Goal: Answer question/provide support

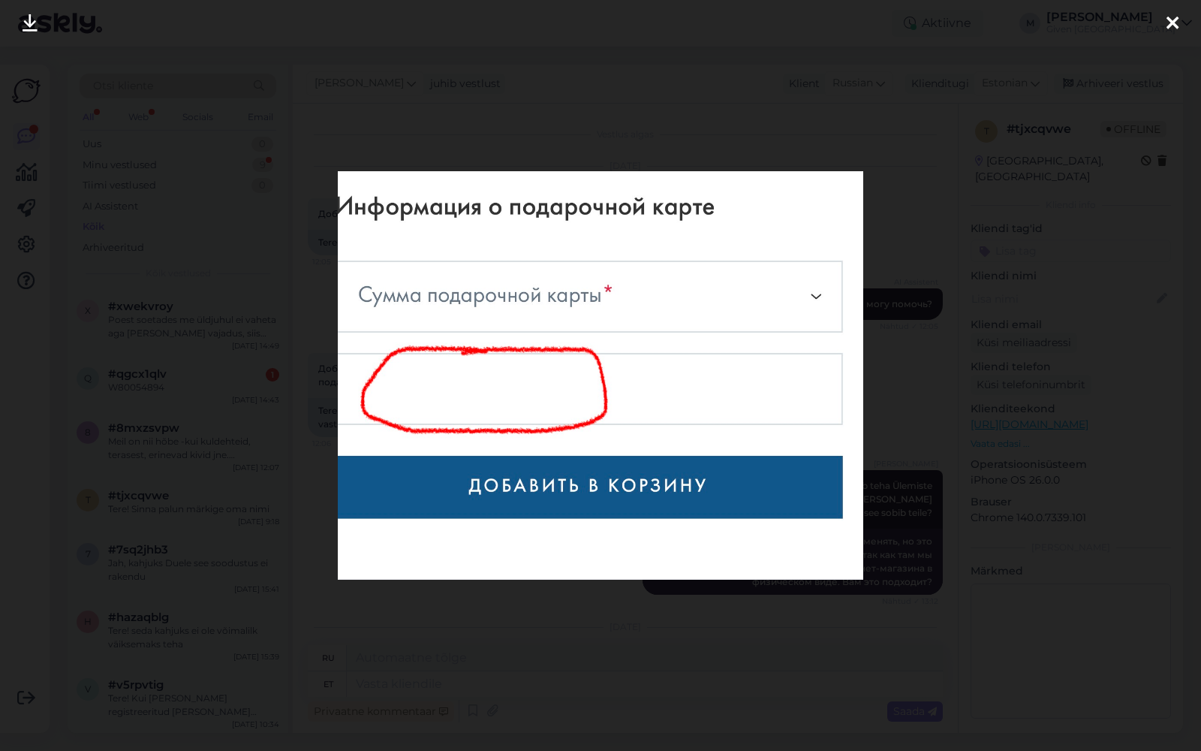
scroll to position [496, 0]
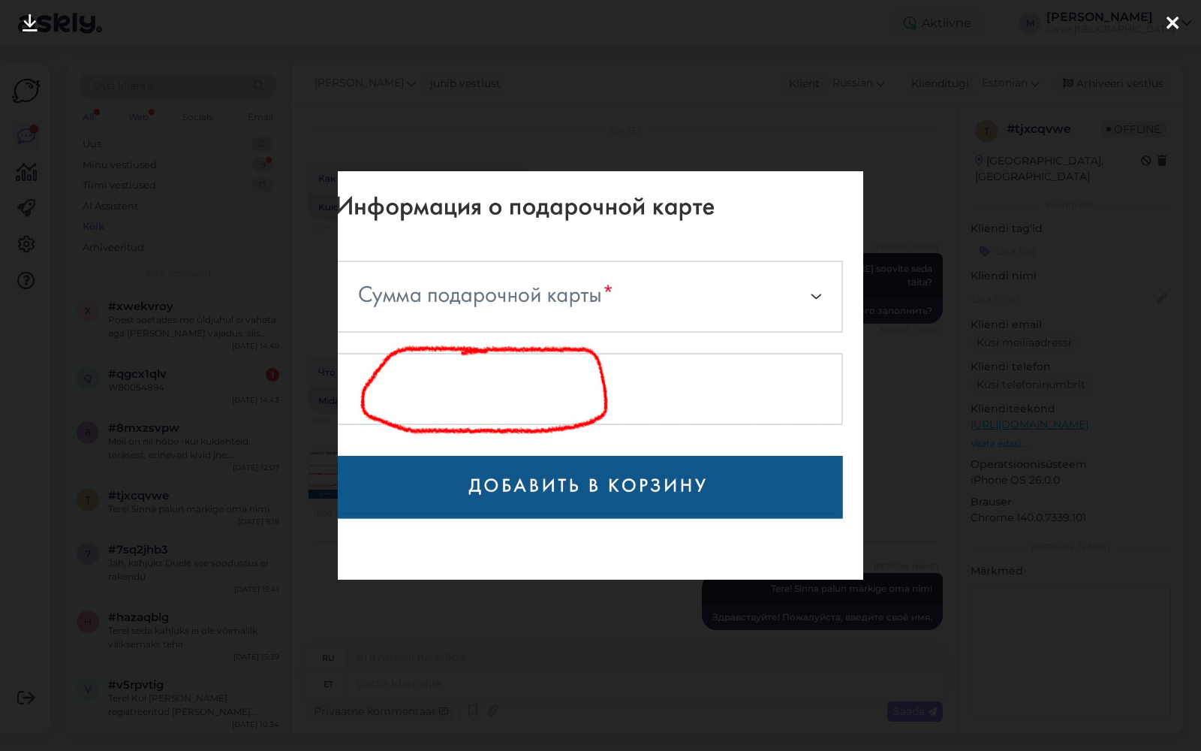
click at [1175, 20] on icon at bounding box center [1172, 24] width 12 height 20
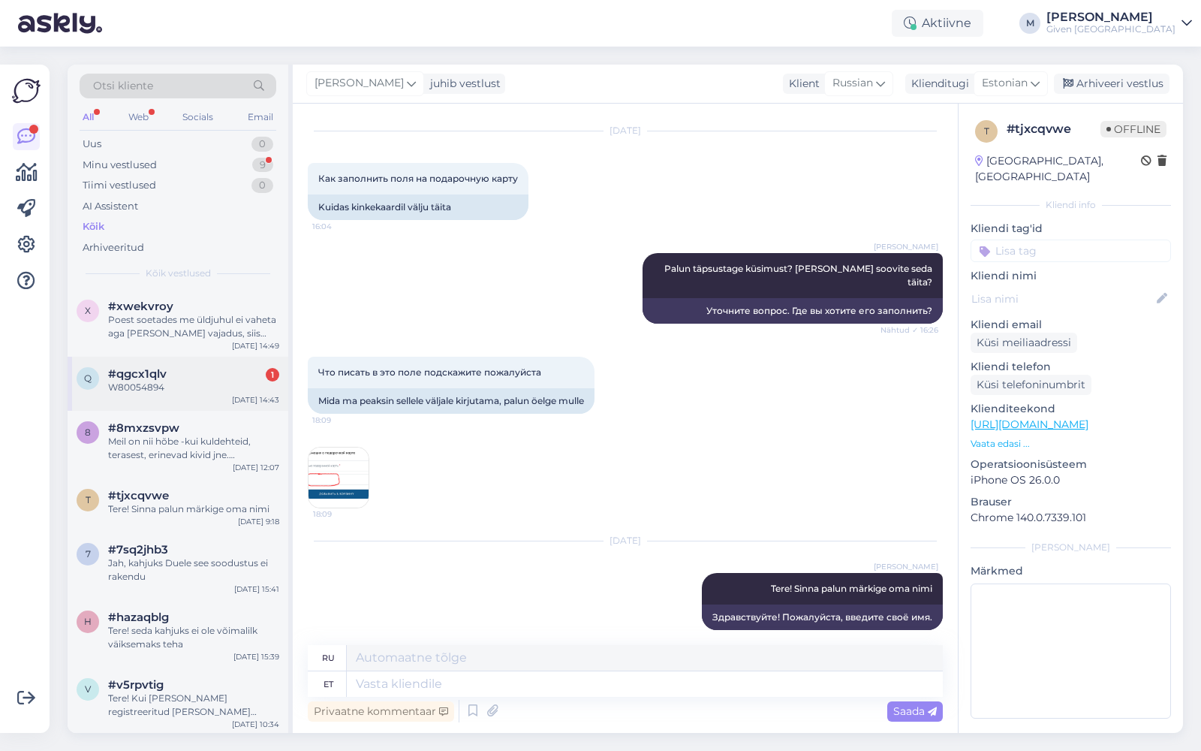
click at [179, 387] on div "W80054894" at bounding box center [193, 388] width 171 height 14
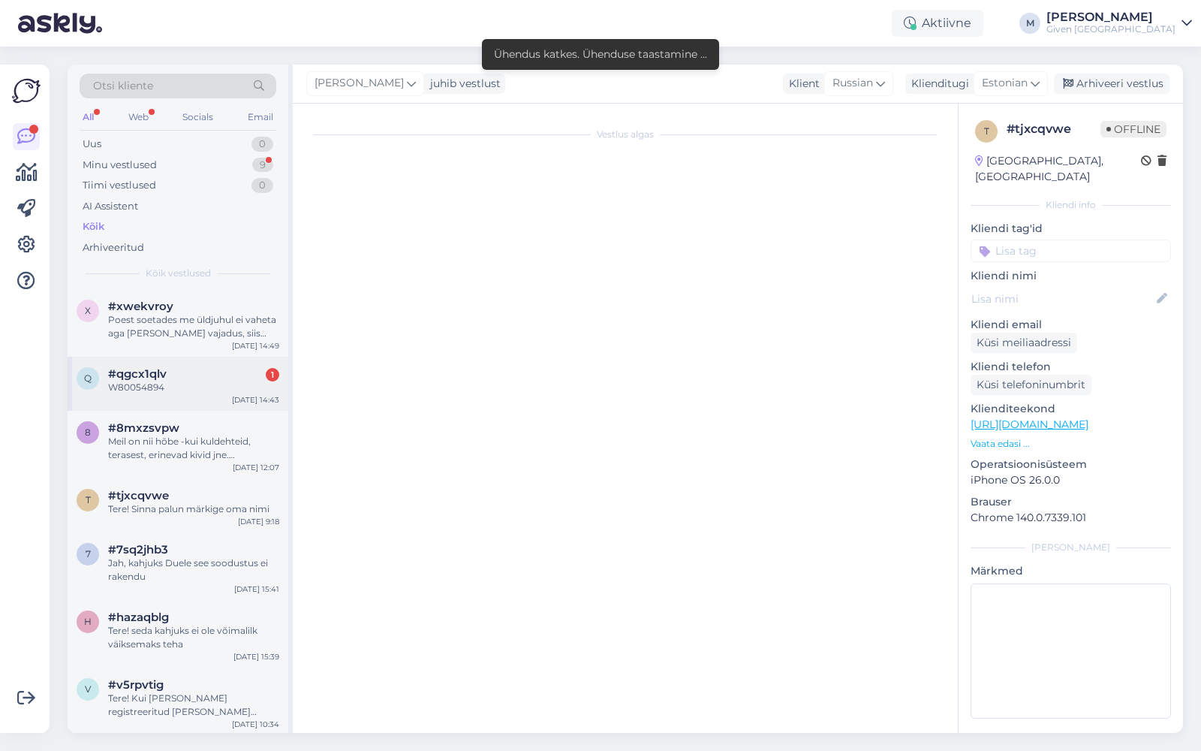
click at [193, 372] on div "#qgcx1qlv 1" at bounding box center [193, 374] width 171 height 14
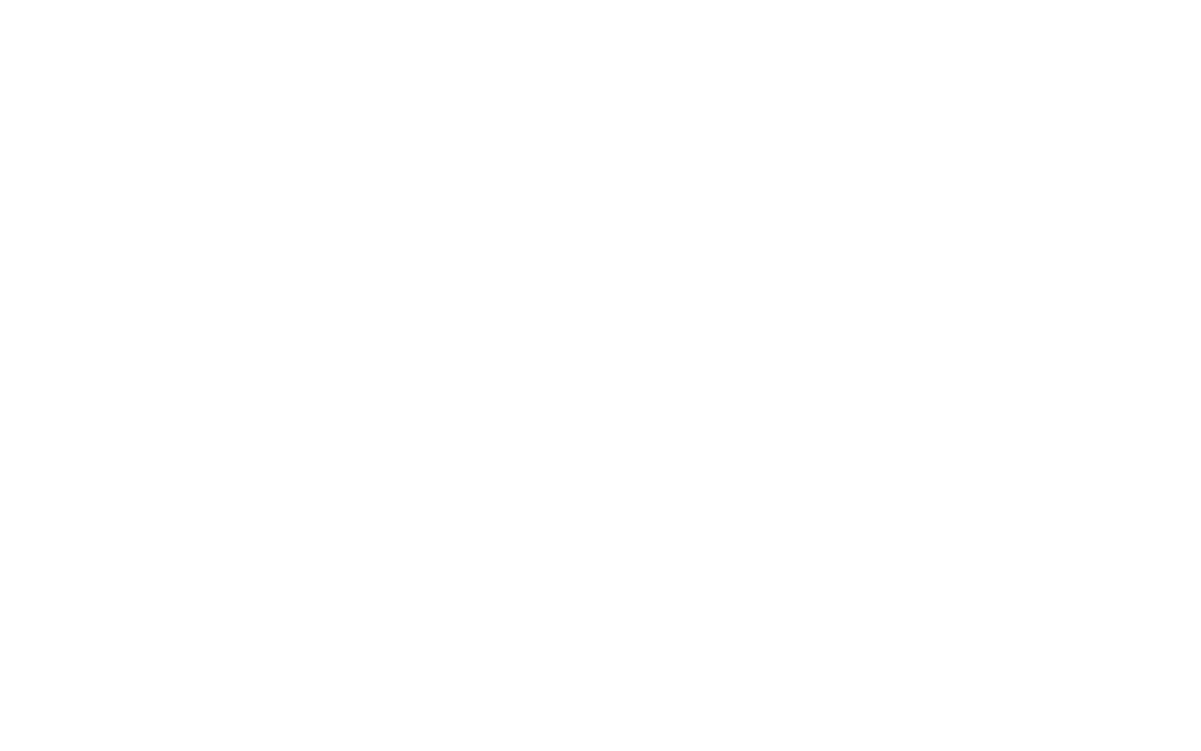
click at [200, 376] on body at bounding box center [600, 375] width 1201 height 751
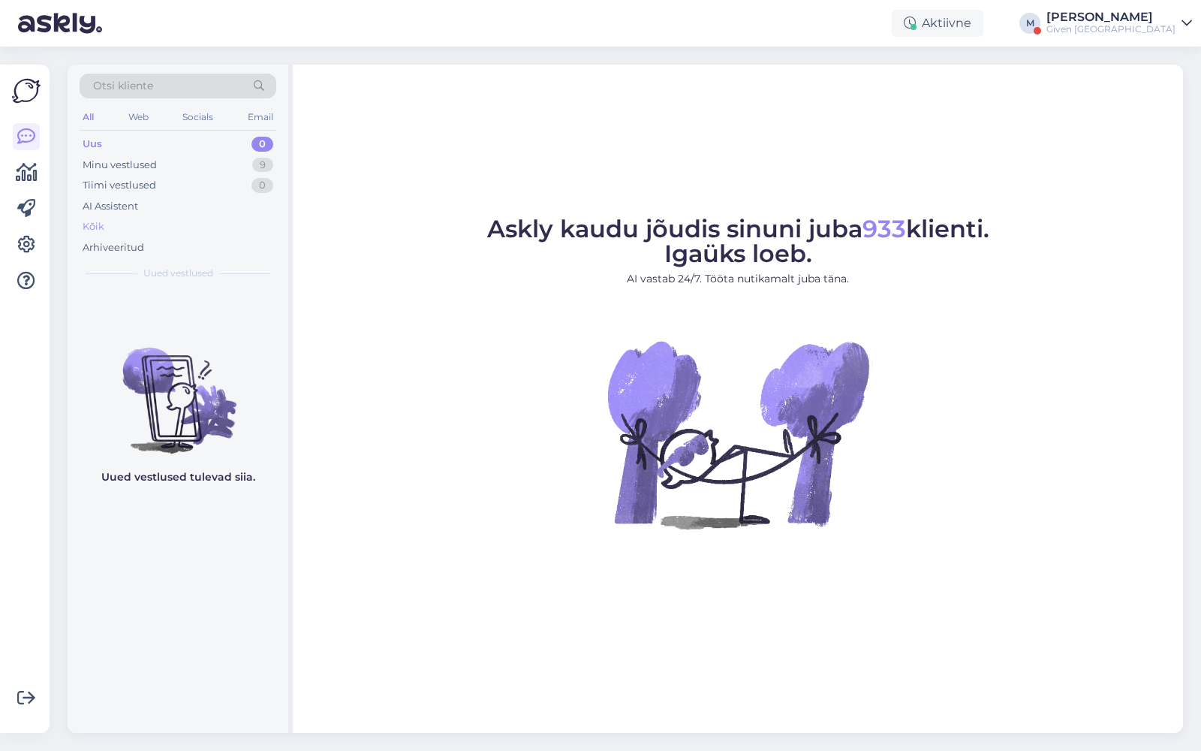
click at [137, 226] on div "Kõik" at bounding box center [178, 226] width 197 height 21
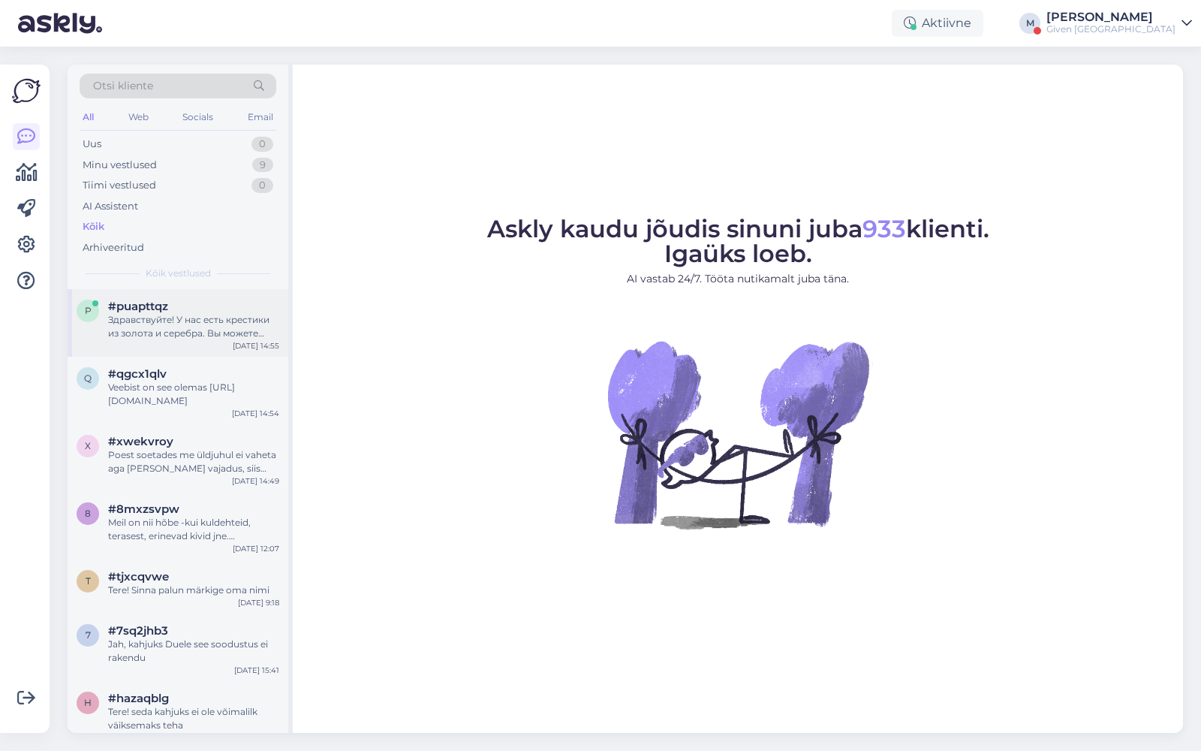
click at [172, 313] on div "Здравствуйте! У нас есть крестики из золота и серебра. Вы можете посмотреть наш…" at bounding box center [193, 326] width 171 height 27
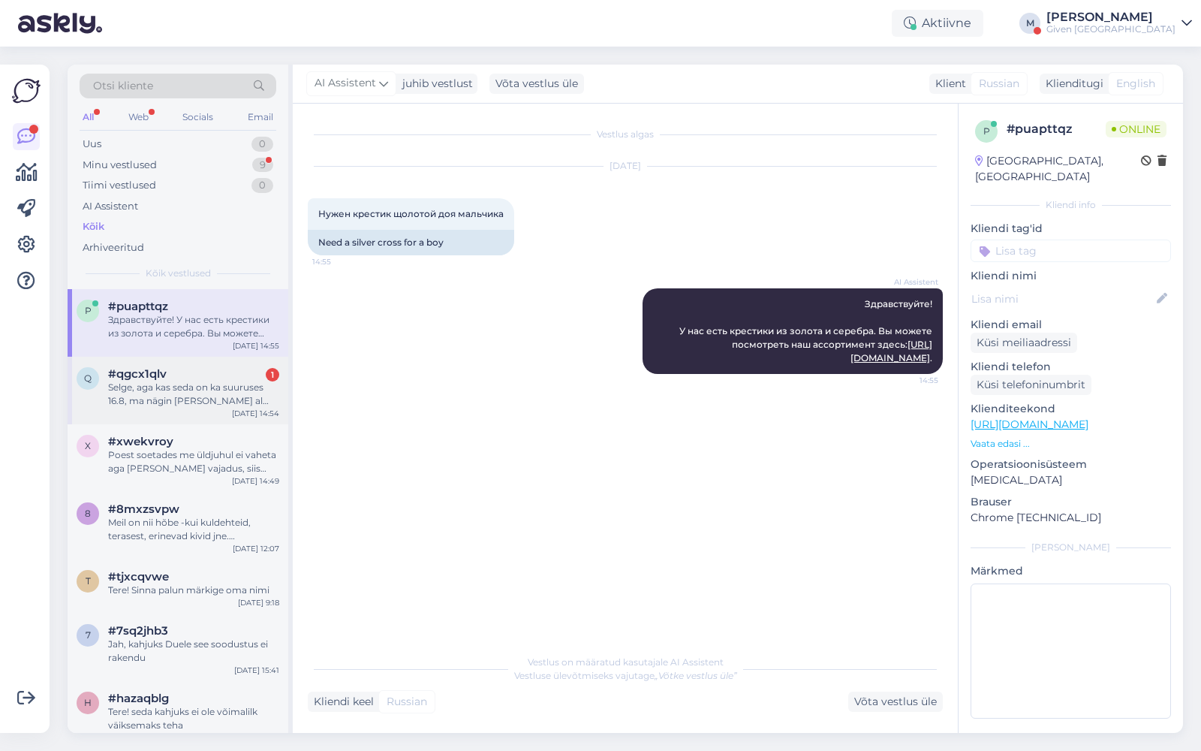
click at [186, 395] on div "Selge, aga kas seda on ka suuruses 16.8, ma nägin seda rocca al mare esinduses" at bounding box center [193, 394] width 171 height 27
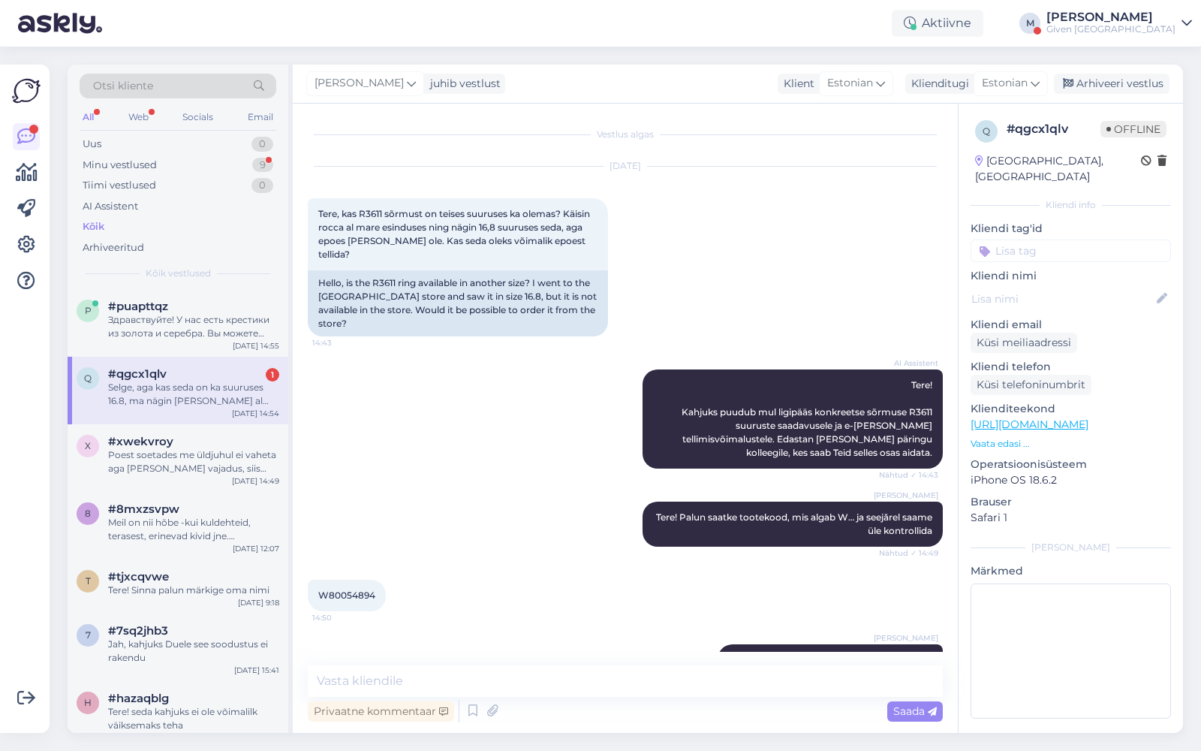
scroll to position [105, 0]
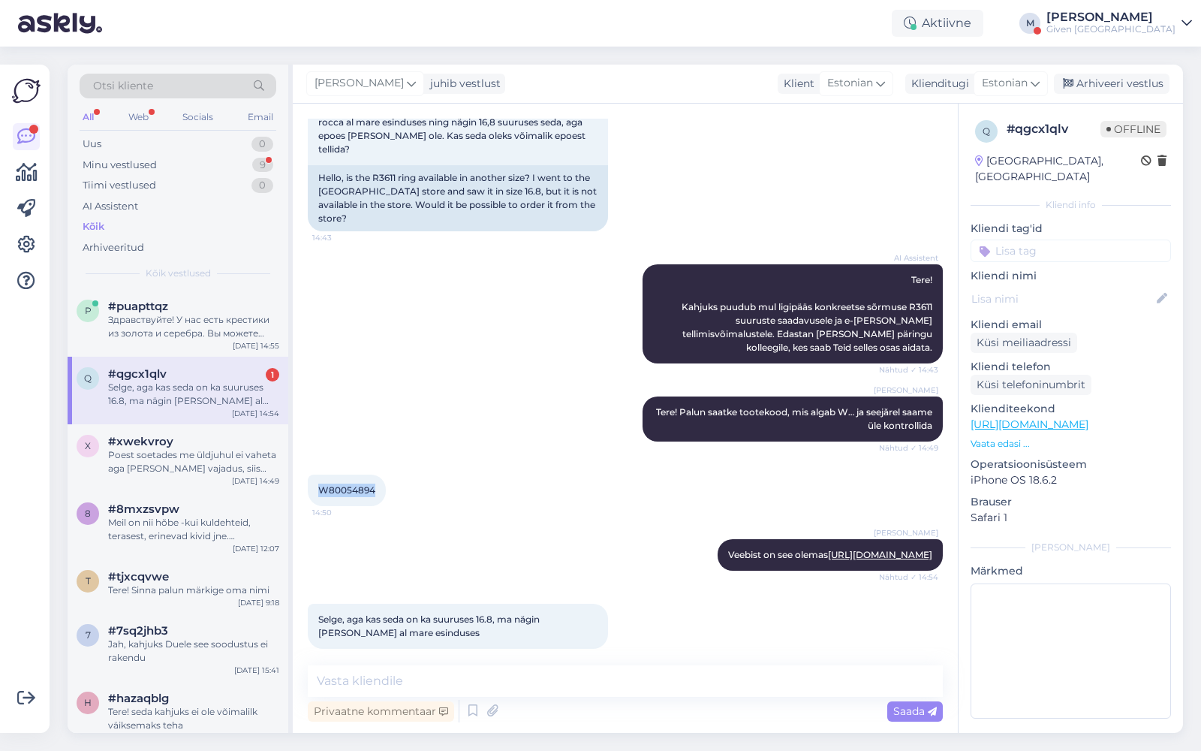
drag, startPoint x: 376, startPoint y: 463, endPoint x: 315, endPoint y: 466, distance: 61.6
click at [315, 474] on div "W80054894 14:50" at bounding box center [347, 490] width 78 height 32
copy span "W80054894"
